Goal: Find specific page/section: Find specific page/section

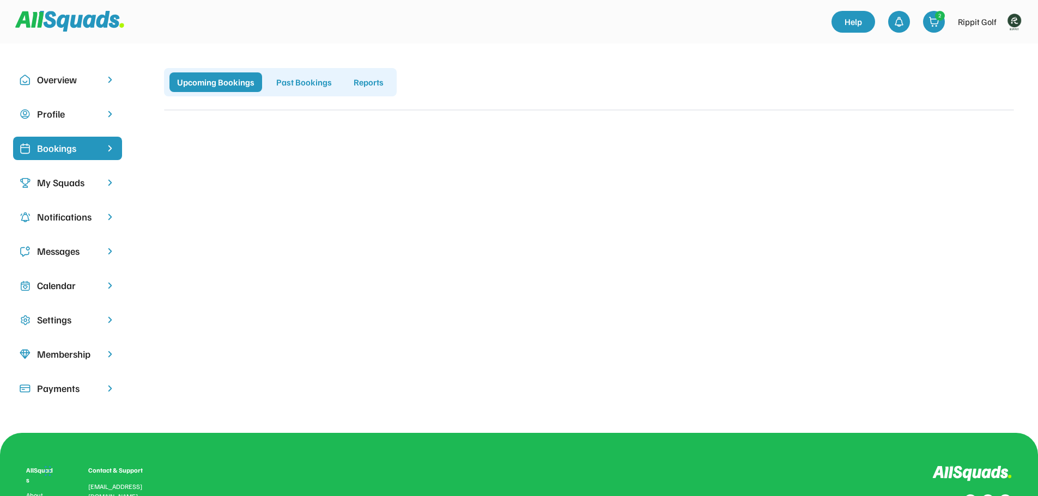
click at [1017, 23] on img at bounding box center [1014, 22] width 22 height 22
click at [996, 45] on link "Profile" at bounding box center [999, 48] width 64 height 22
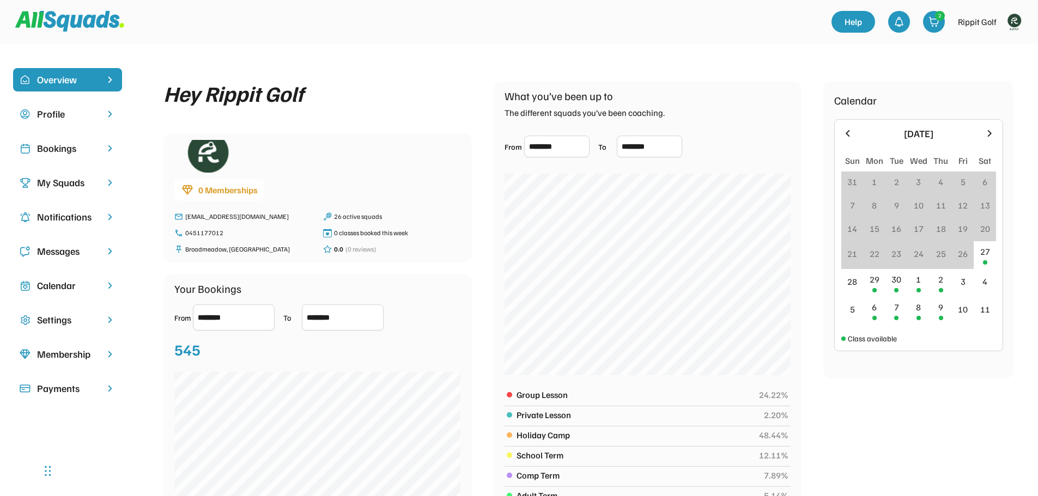
click at [66, 146] on div "Bookings" at bounding box center [67, 148] width 61 height 15
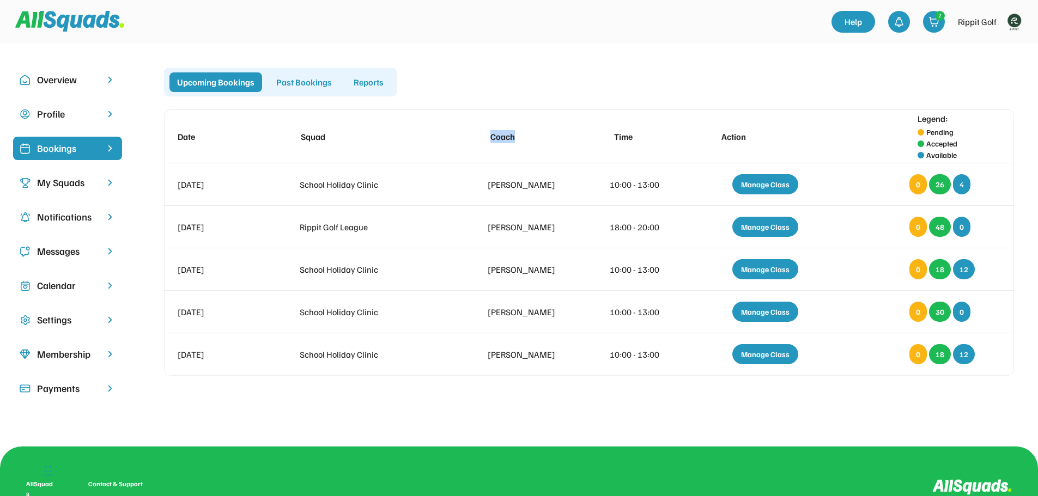
drag, startPoint x: 490, startPoint y: 135, endPoint x: 516, endPoint y: 134, distance: 25.6
click at [516, 134] on div "Coach" at bounding box center [531, 136] width 82 height 13
click at [540, 111] on div "Date Squad Coach Time Action Legend: Pending Accepted Available" at bounding box center [589, 136] width 849 height 53
